Goal: Transaction & Acquisition: Purchase product/service

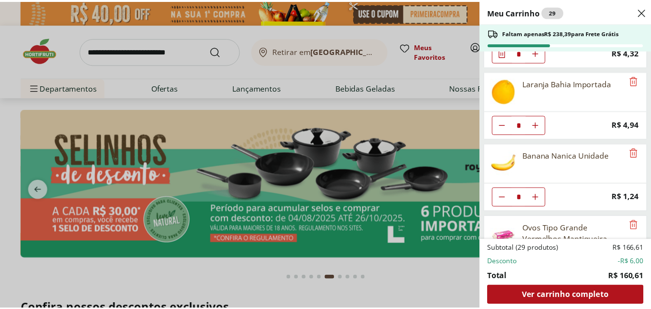
scroll to position [79, 0]
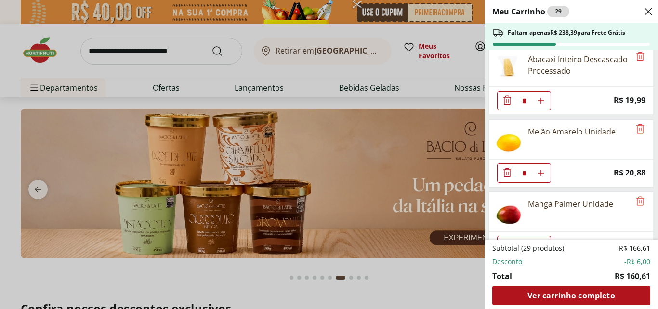
click at [647, 13] on use "Close" at bounding box center [649, 12] width 12 height 12
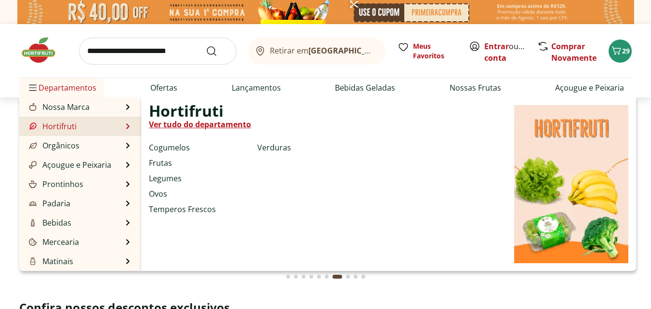
click at [66, 128] on link "Hortifruti" at bounding box center [52, 126] width 50 height 12
select select "**********"
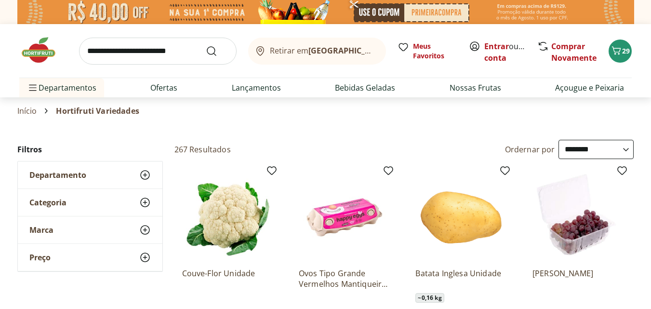
scroll to position [96, 0]
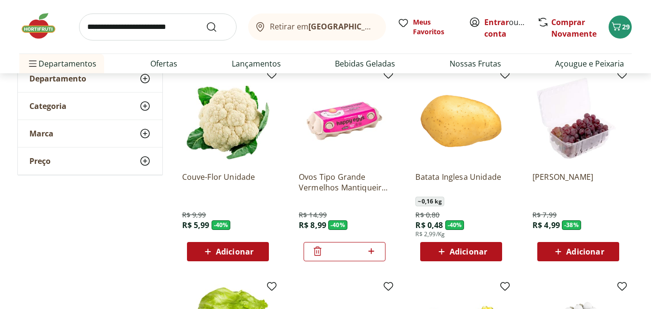
click at [370, 250] on icon at bounding box center [371, 251] width 12 height 12
type input "*"
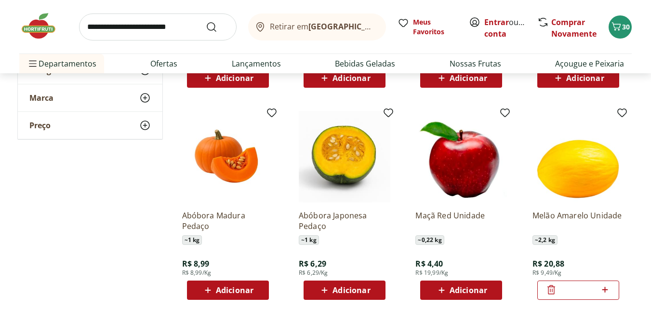
scroll to position [530, 0]
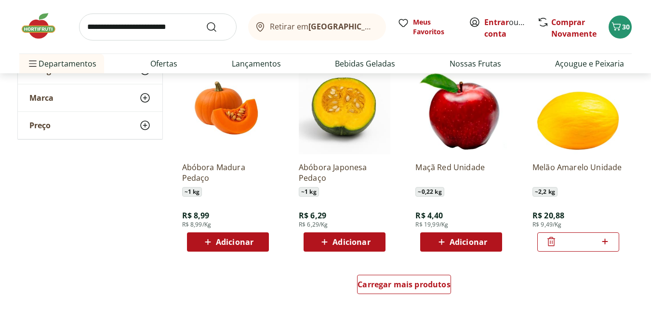
click at [454, 242] on span "Adicionar" at bounding box center [468, 242] width 38 height 8
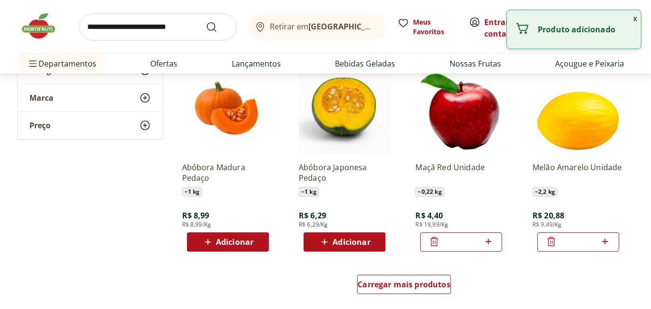
click at [487, 244] on icon at bounding box center [488, 242] width 12 height 12
type input "*"
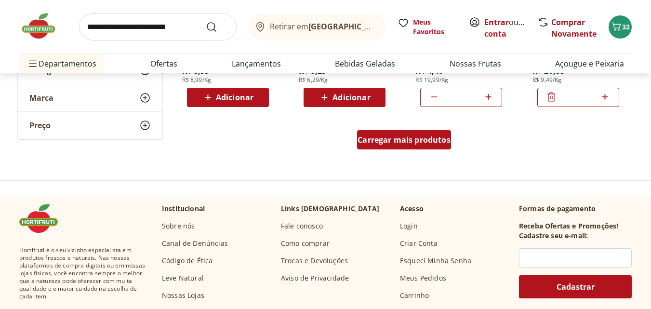
click at [399, 139] on span "Carregar mais produtos" at bounding box center [403, 140] width 93 height 8
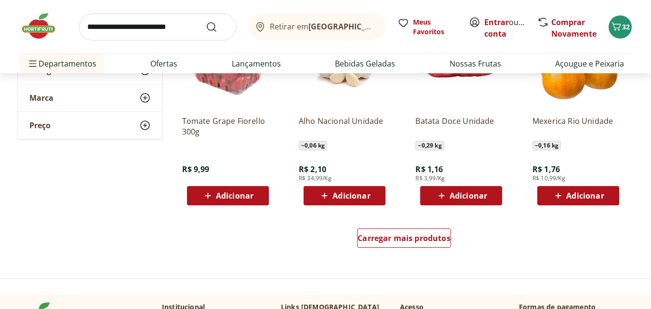
scroll to position [1301, 0]
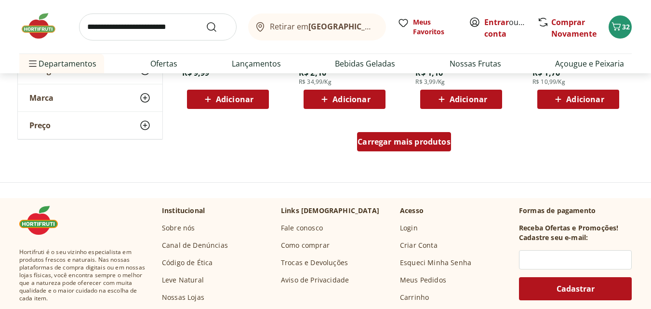
click at [397, 139] on span "Carregar mais produtos" at bounding box center [403, 142] width 93 height 8
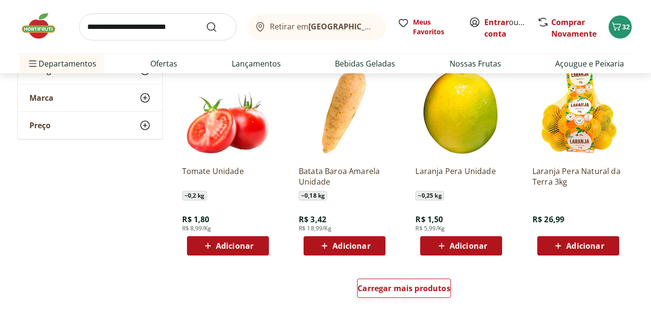
scroll to position [1879, 0]
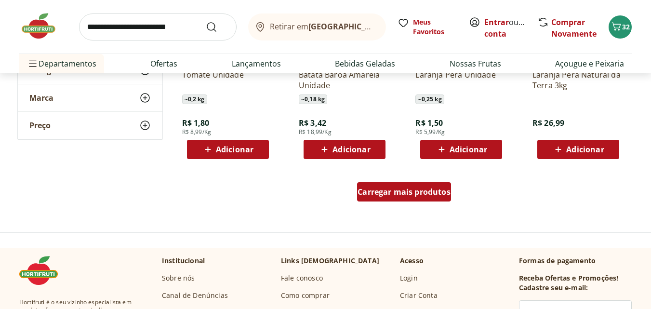
click at [412, 188] on span "Carregar mais produtos" at bounding box center [403, 192] width 93 height 8
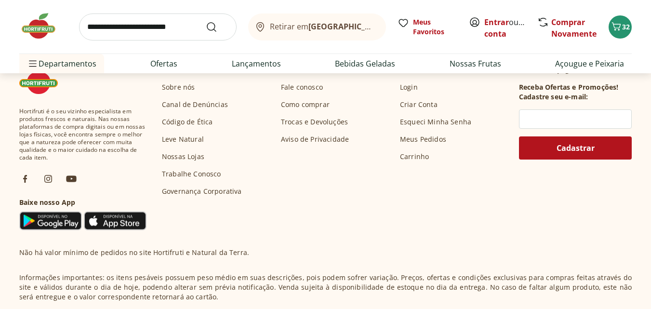
scroll to position [2553, 0]
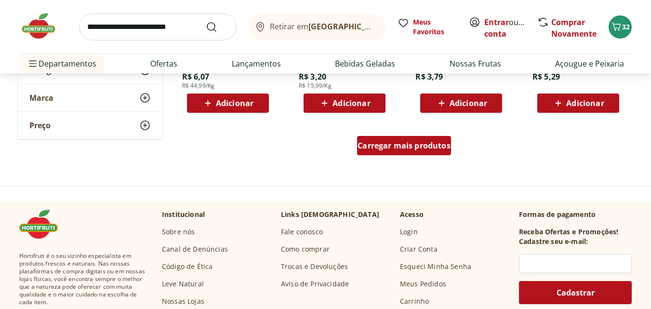
click at [406, 147] on span "Carregar mais produtos" at bounding box center [403, 146] width 93 height 8
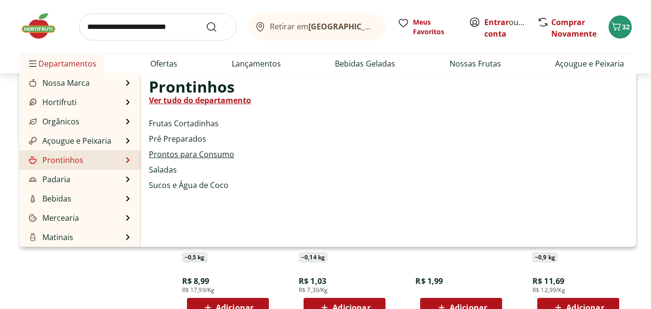
click at [189, 156] on link "Prontos para Consumo" at bounding box center [191, 154] width 85 height 12
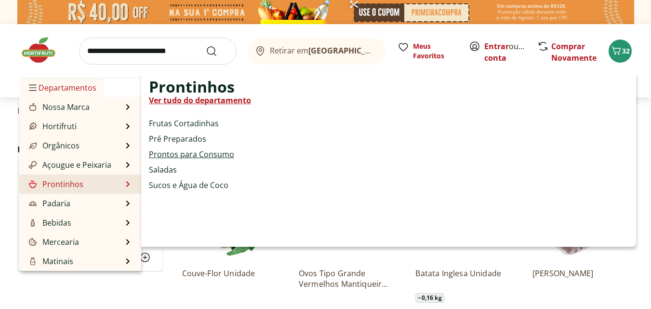
select select "**********"
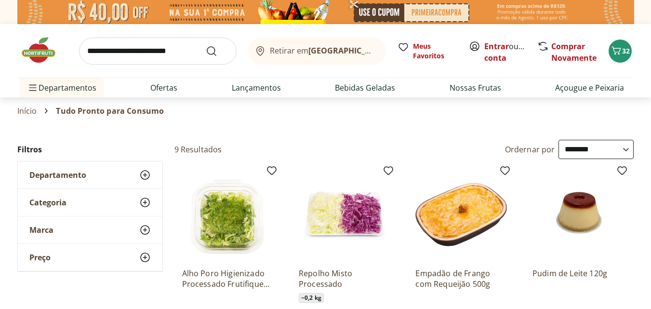
click at [125, 51] on input "search" at bounding box center [158, 51] width 158 height 27
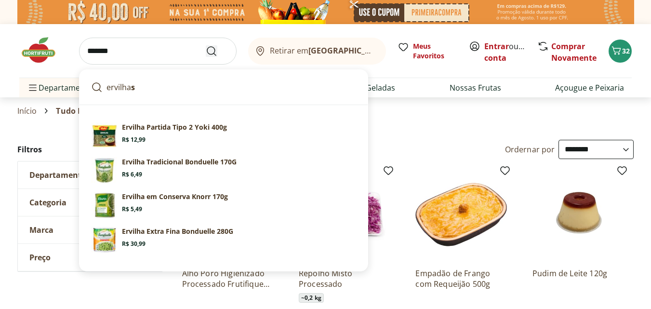
type input "*******"
click at [209, 50] on icon "Submit Search" at bounding box center [212, 51] width 12 height 12
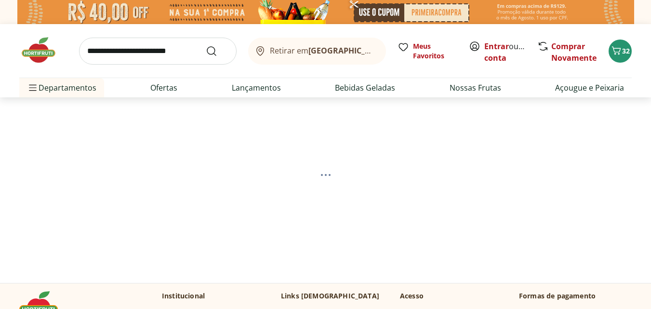
select select "**********"
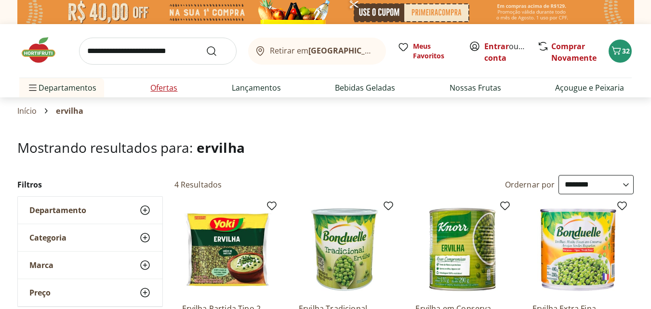
click at [162, 88] on link "Ofertas" at bounding box center [163, 88] width 27 height 12
select select "**********"
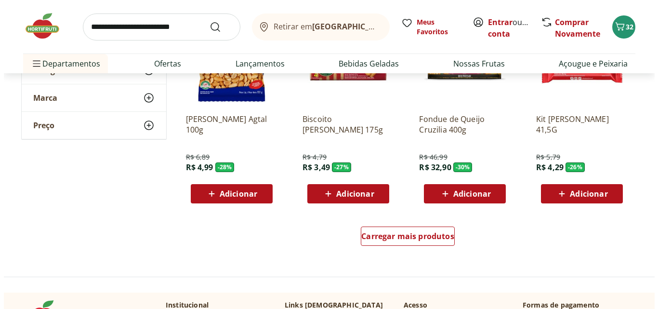
scroll to position [674, 0]
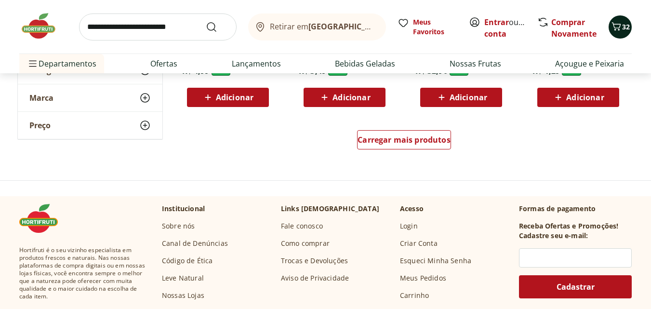
click at [628, 29] on span "32" at bounding box center [626, 26] width 8 height 9
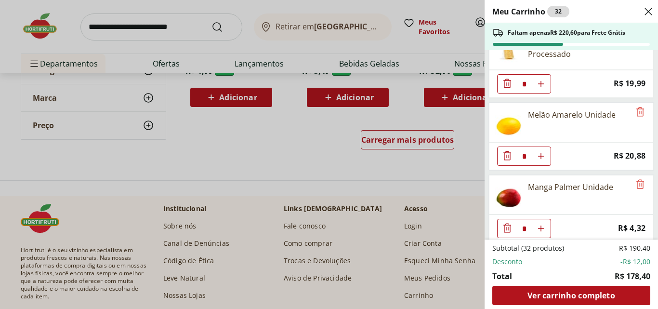
scroll to position [145, 0]
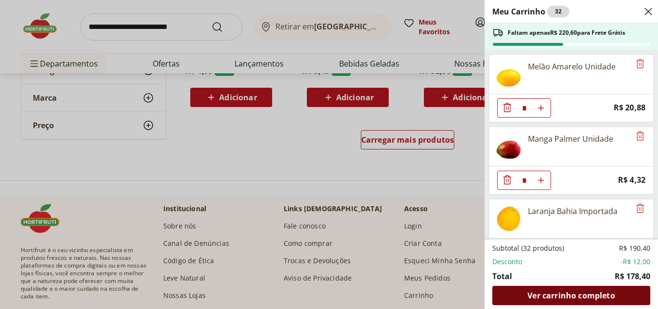
click at [566, 298] on span "Ver carrinho completo" at bounding box center [570, 295] width 87 height 8
